Goal: Submit feedback/report problem

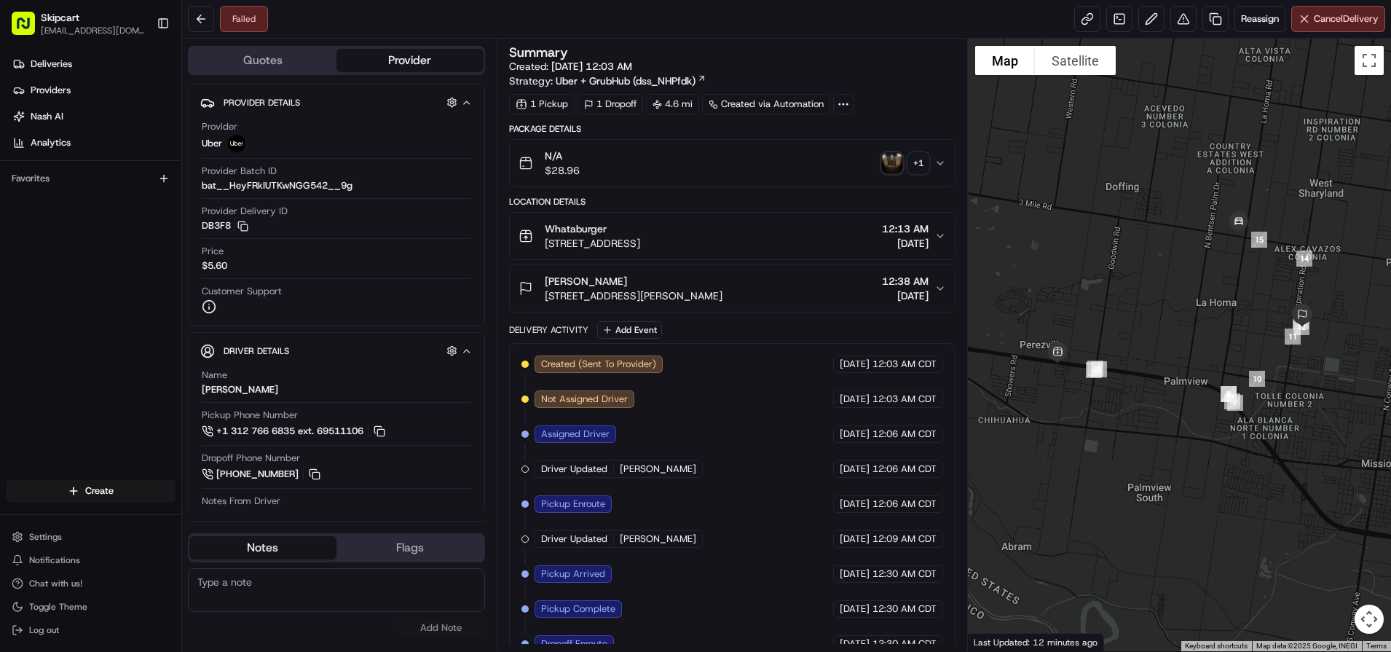
scroll to position [91, 0]
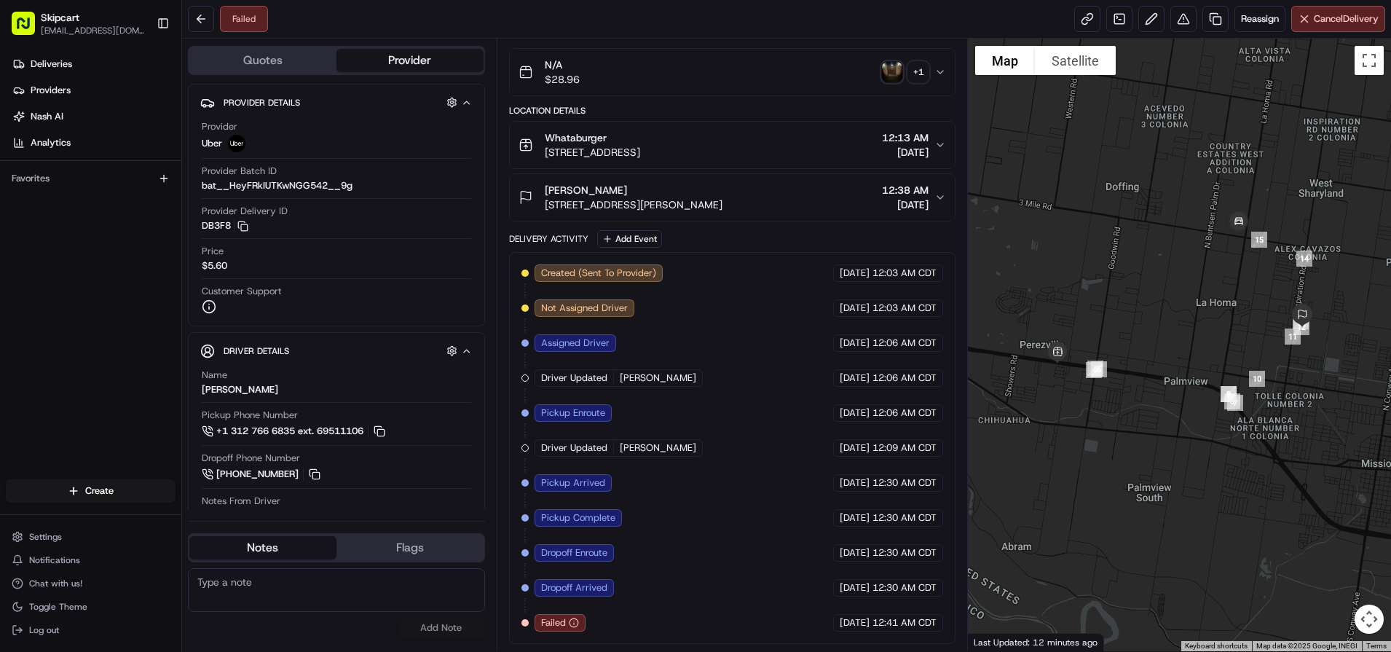
click at [1183, 35] on div "Failed Reassign Cancel Delivery" at bounding box center [786, 19] width 1209 height 39
click at [1179, 18] on button at bounding box center [1183, 19] width 26 height 26
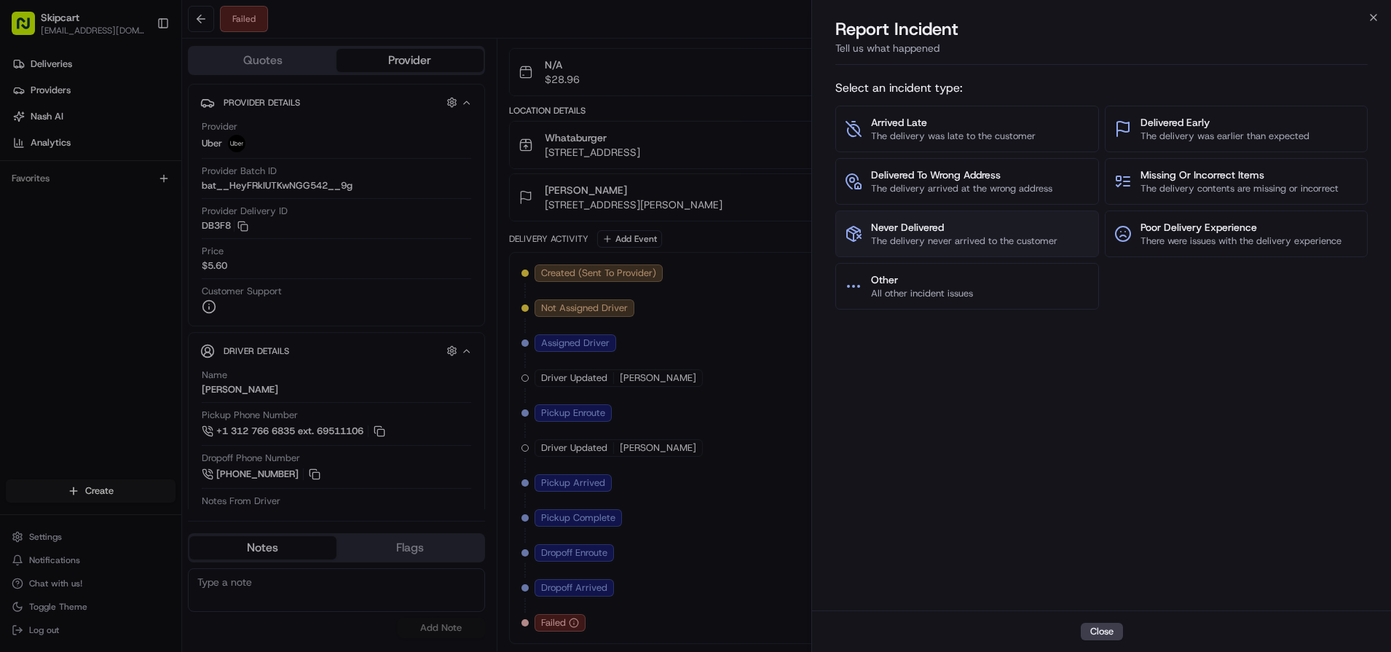
click at [897, 226] on span "Never Delivered" at bounding box center [964, 227] width 186 height 15
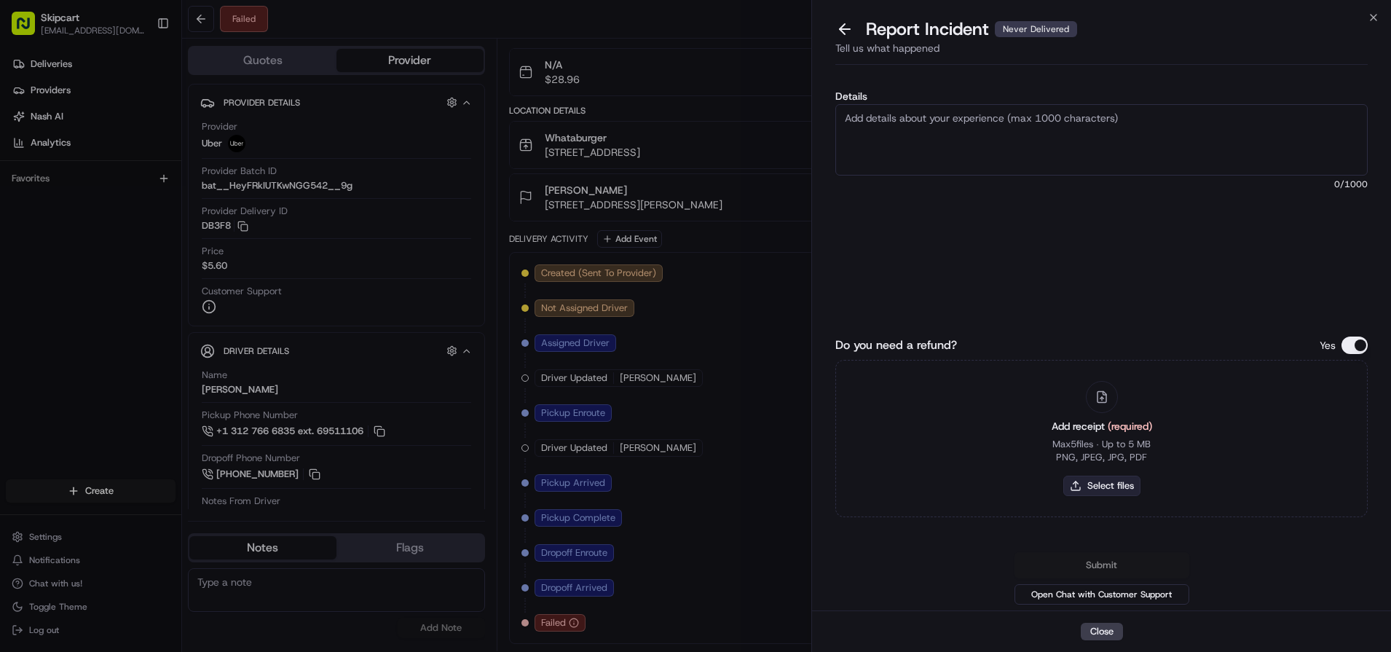
click at [1079, 488] on button "Select files" at bounding box center [1101, 486] width 77 height 20
type input "C:\fakepath\Nash_261.JPG"
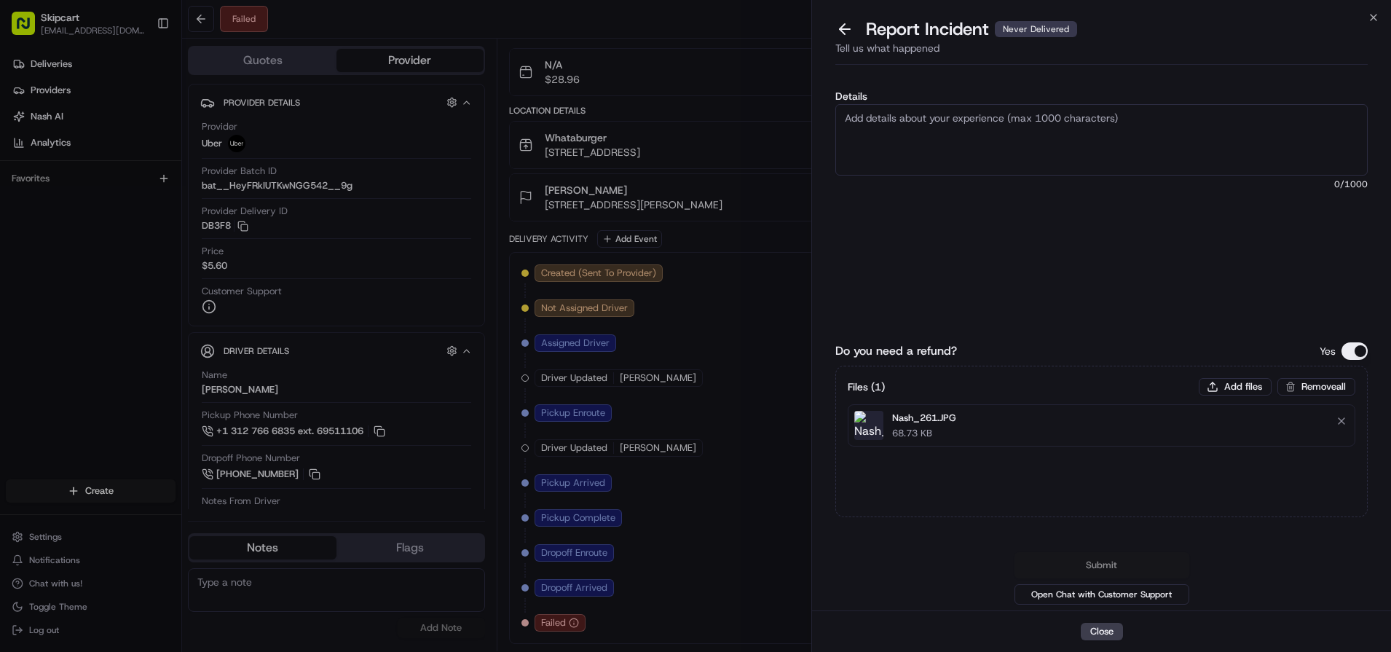
drag, startPoint x: 911, startPoint y: 125, endPoint x: 911, endPoint y: 146, distance: 21.8
click at [911, 125] on textarea "Details" at bounding box center [1101, 139] width 532 height 71
paste textarea "Customer reported non delivery, driver cancelled off after receiving items. Req…"
type textarea "Customer reported non delivery, driver cancelled off after receiving items. Req…"
click at [1112, 562] on button "Submit" at bounding box center [1101, 565] width 175 height 26
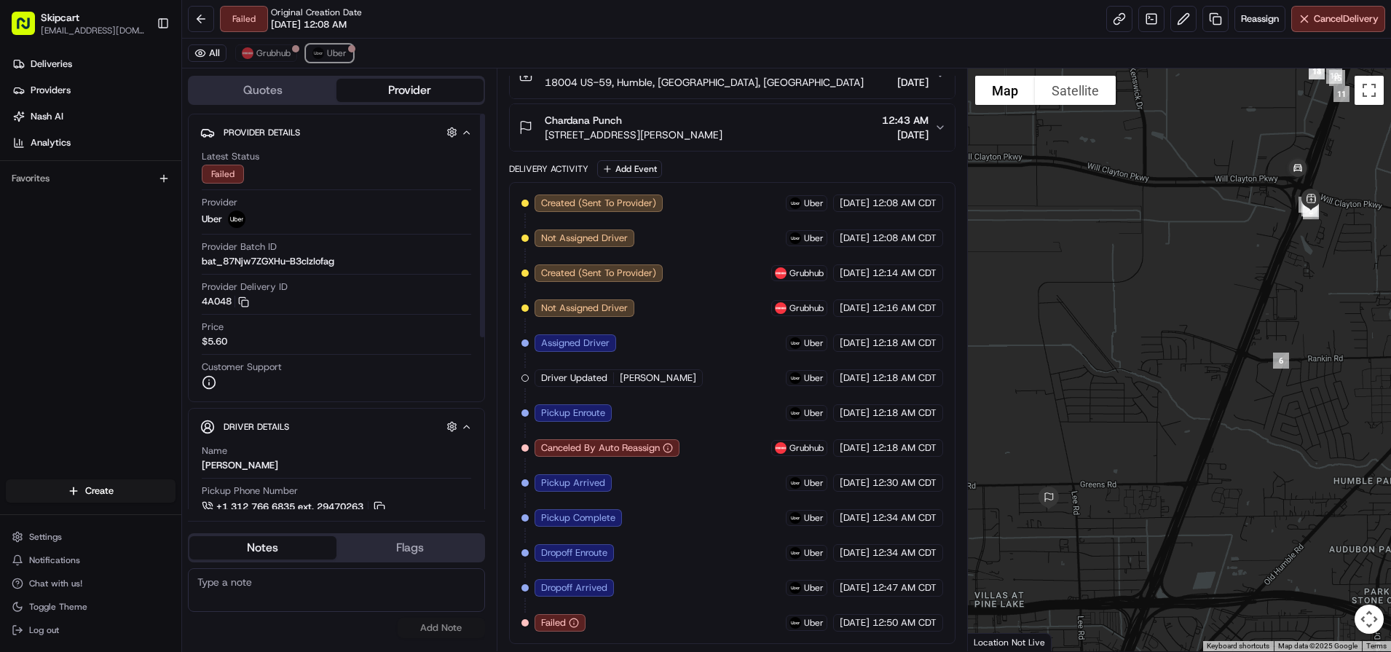
drag, startPoint x: 327, startPoint y: 56, endPoint x: 288, endPoint y: 68, distance: 41.2
click at [324, 57] on button "Uber" at bounding box center [329, 52] width 47 height 17
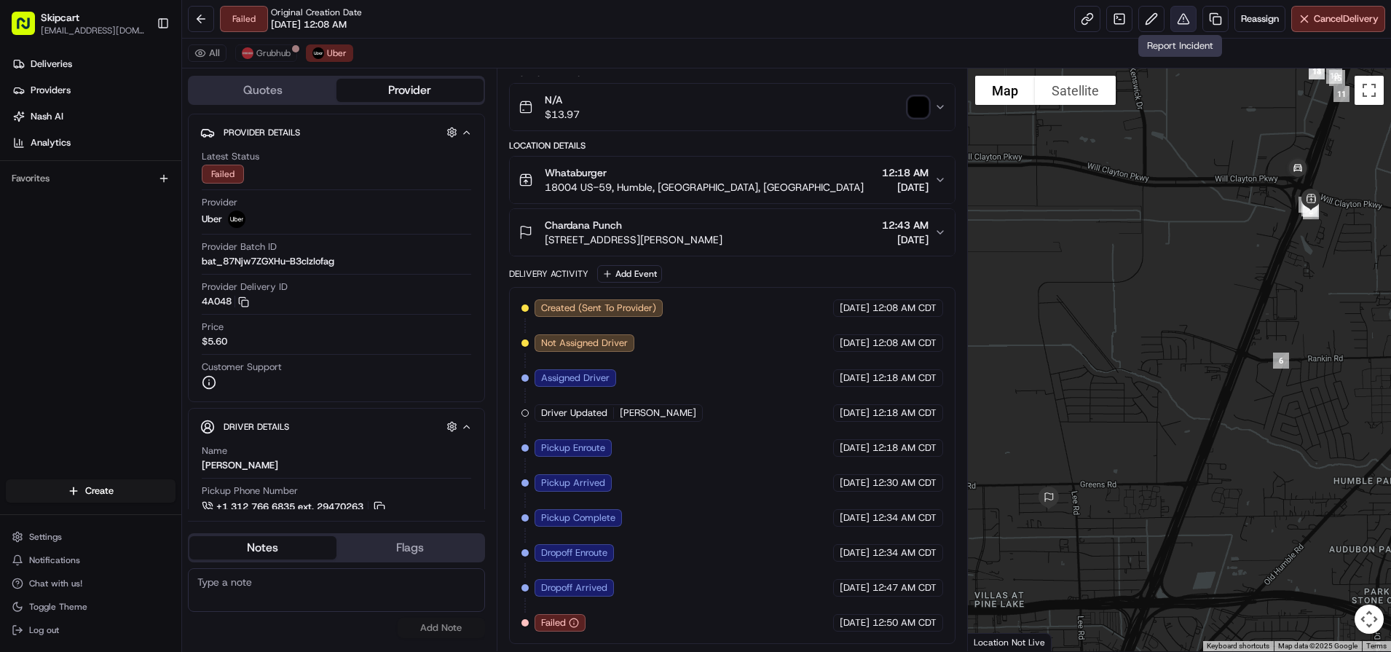
click at [1176, 17] on button at bounding box center [1183, 19] width 26 height 26
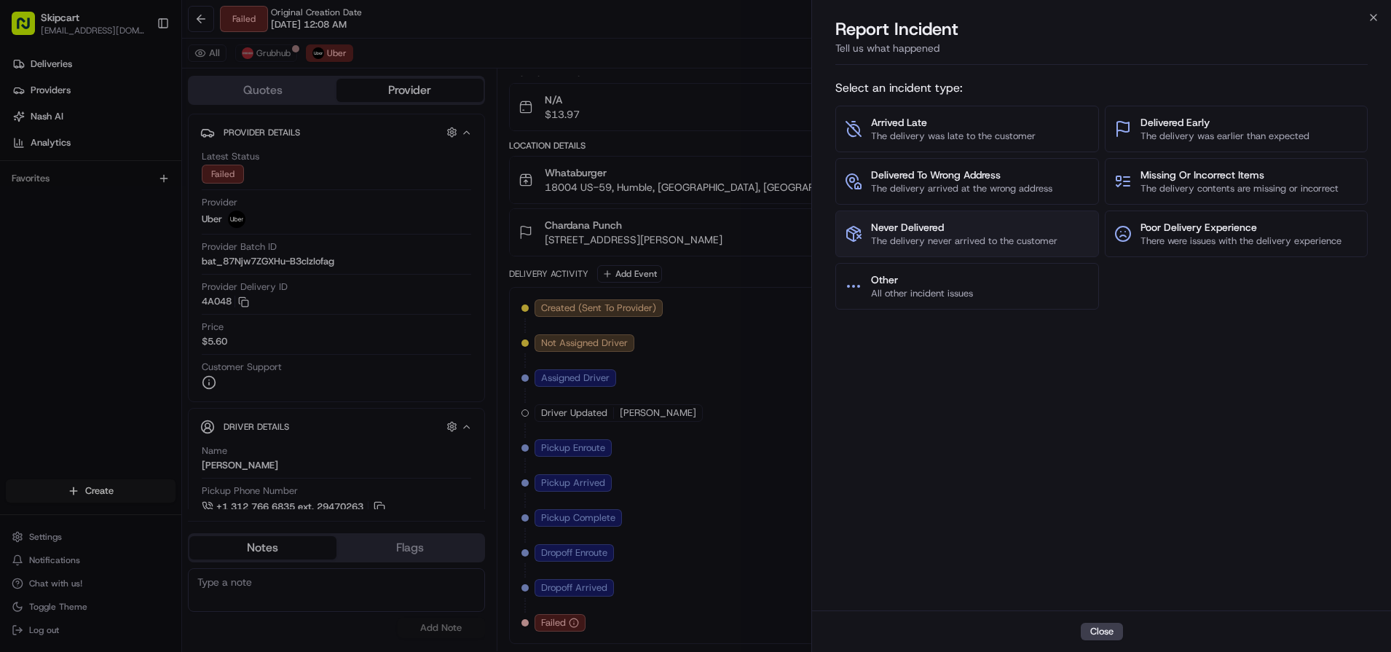
click at [899, 224] on span "Never Delivered" at bounding box center [964, 227] width 186 height 15
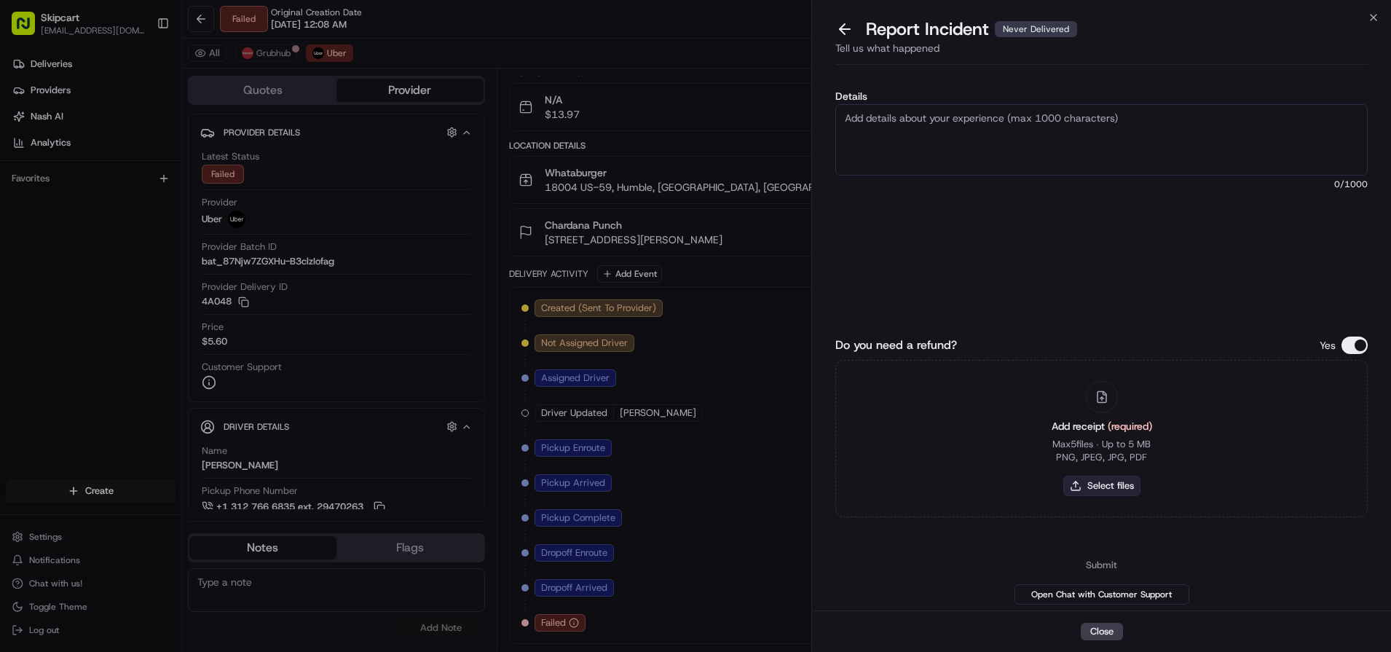
click at [1103, 489] on button "Select files" at bounding box center [1101, 486] width 77 height 20
type input "C:\fakepath\Nash_262.JPG"
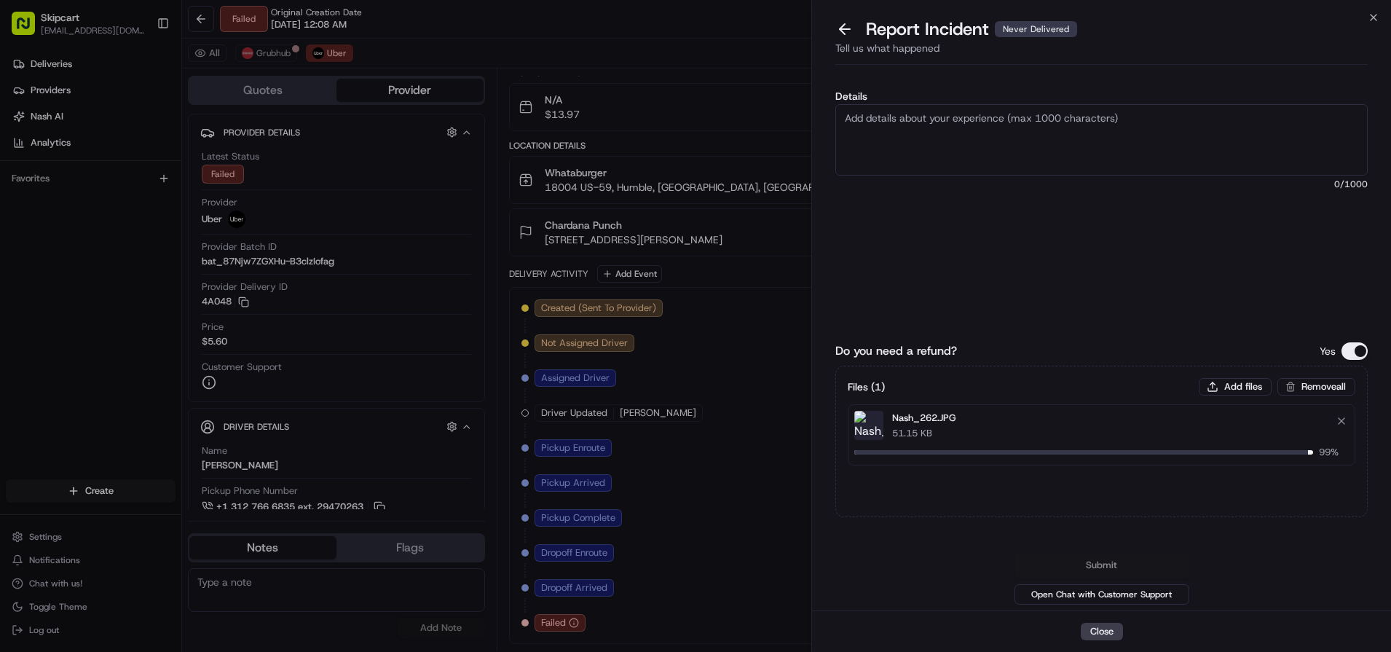
click at [942, 154] on textarea "Details" at bounding box center [1101, 139] width 532 height 71
paste textarea "Customer reported non delivery, driver cancelled off after receiving items. Req…"
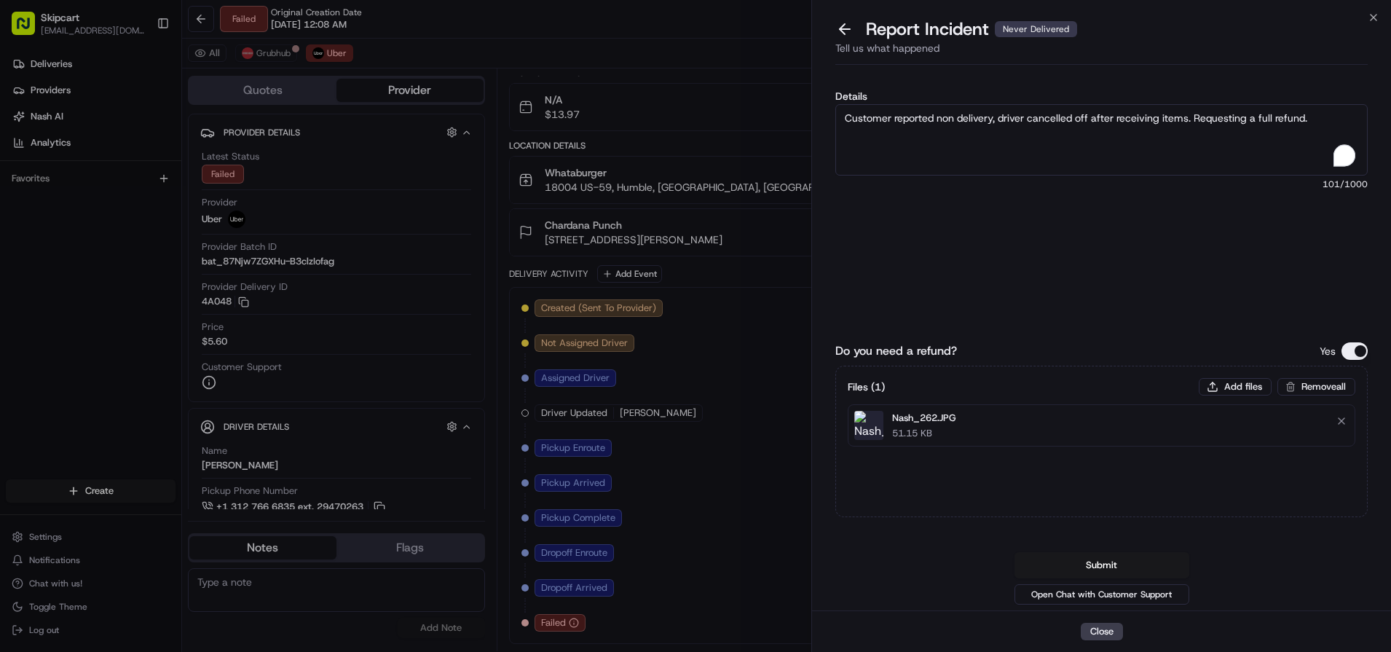
type textarea "Customer reported non delivery, driver cancelled off after receiving items. Req…"
click at [1031, 271] on div "Details Customer reported non delivery, driver cancelled off after receiving it…" at bounding box center [1101, 194] width 532 height 207
click at [1069, 570] on button "Submit" at bounding box center [1101, 565] width 175 height 26
